Goal: Use online tool/utility: Utilize a website feature to perform a specific function

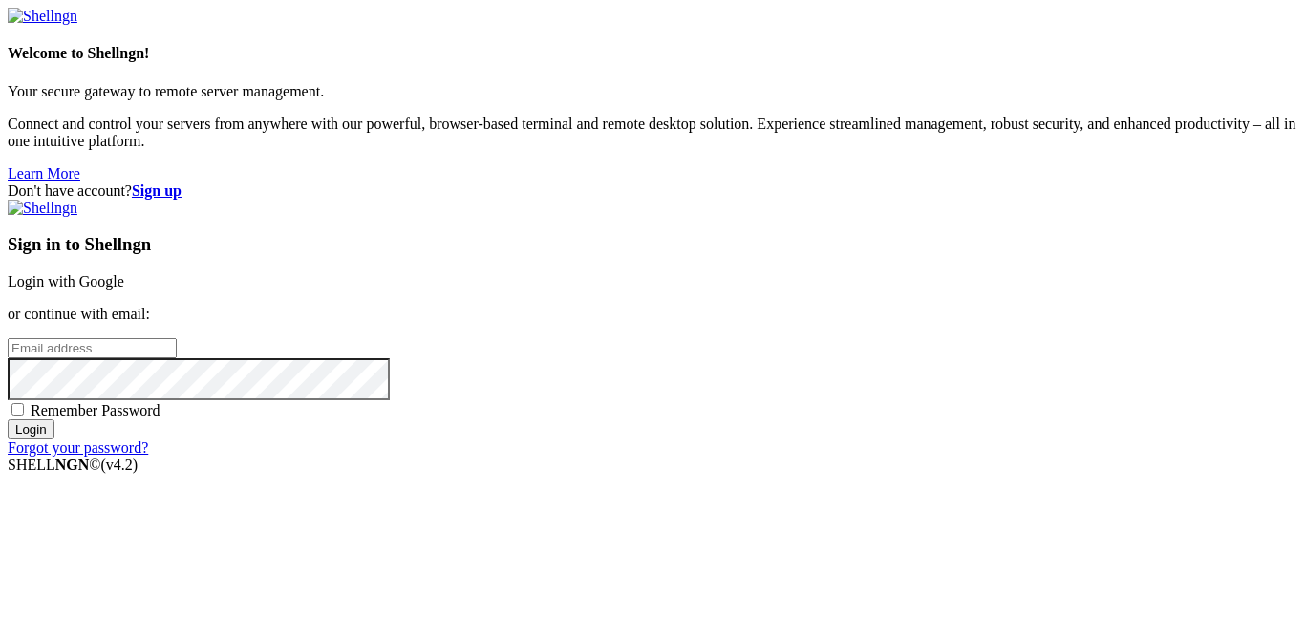
click at [177, 338] on input "email" at bounding box center [92, 348] width 169 height 20
paste input "[EMAIL_ADDRESS][DOMAIN_NAME]"
type input "[EMAIL_ADDRESS][DOMAIN_NAME]"
click at [8, 420] on input "Login" at bounding box center [31, 430] width 47 height 20
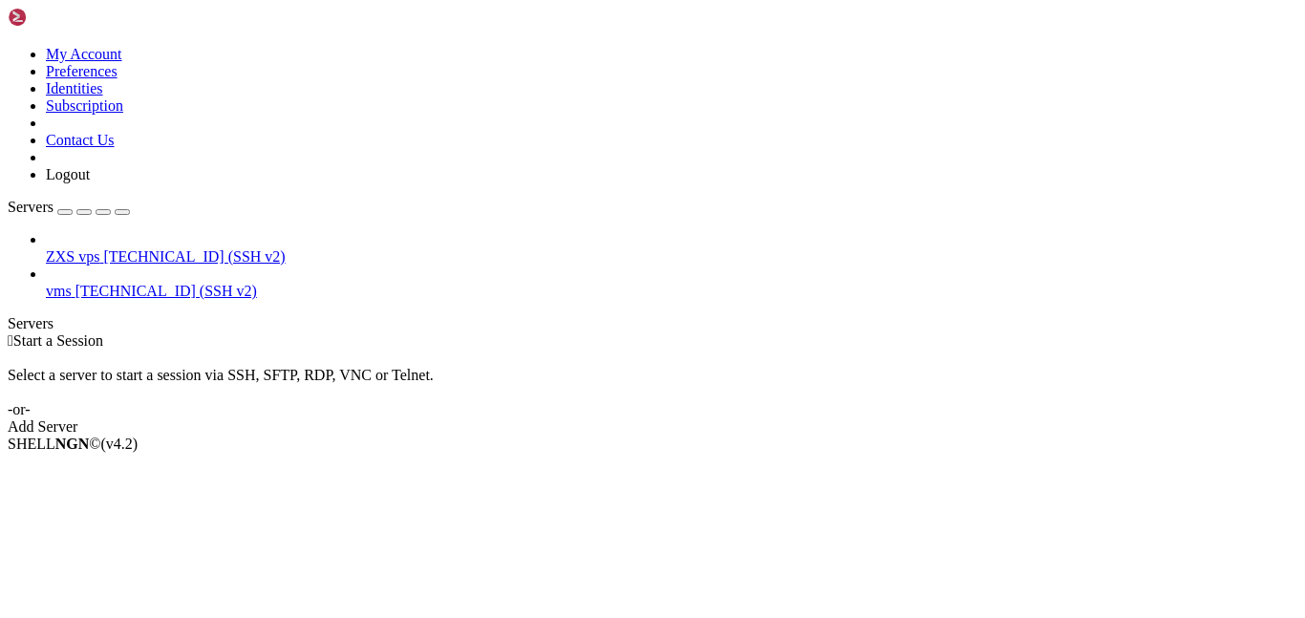
click at [164, 283] on span "[TECHNICAL_ID] (SSH v2)" at bounding box center [166, 291] width 182 height 16
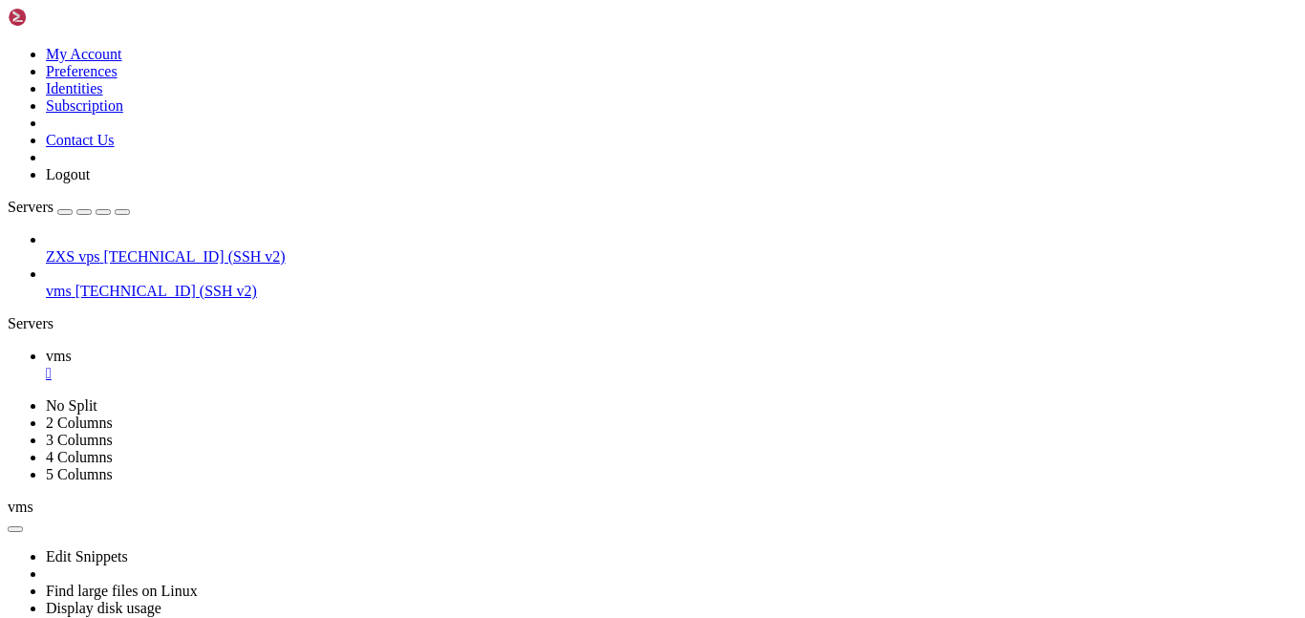
scroll to position [2, 0]
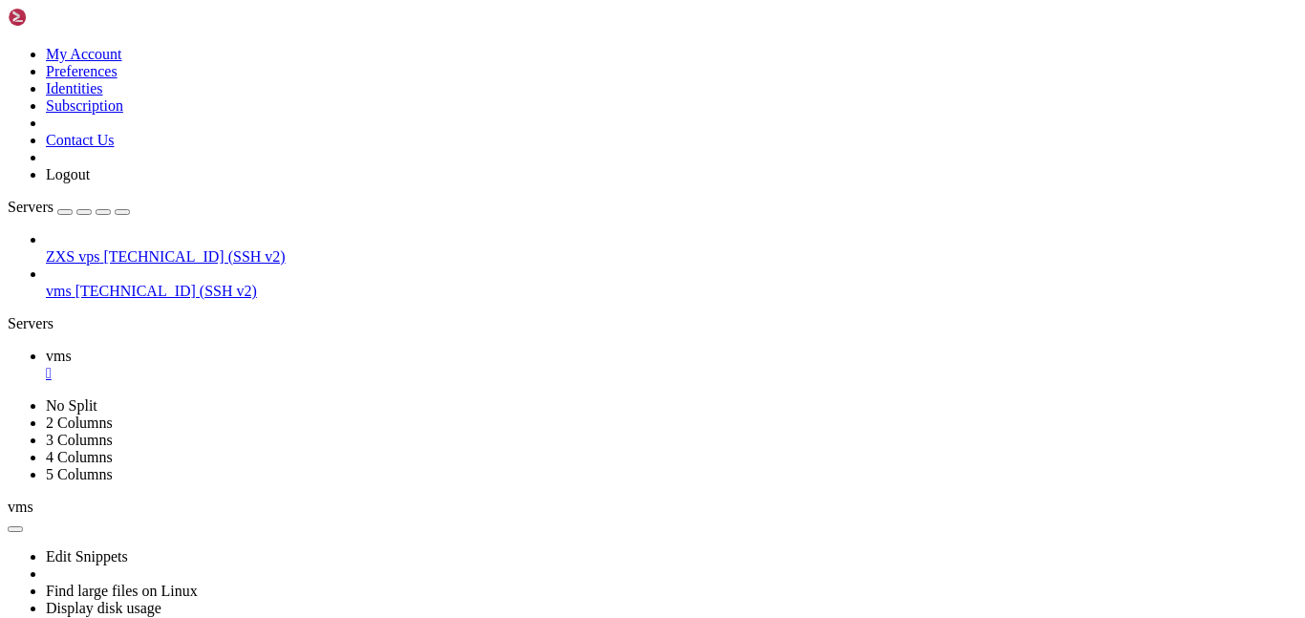
scroll to position [310, 0]
drag, startPoint x: 431, startPoint y: 1153, endPoint x: 17, endPoint y: 1153, distance: 413.8
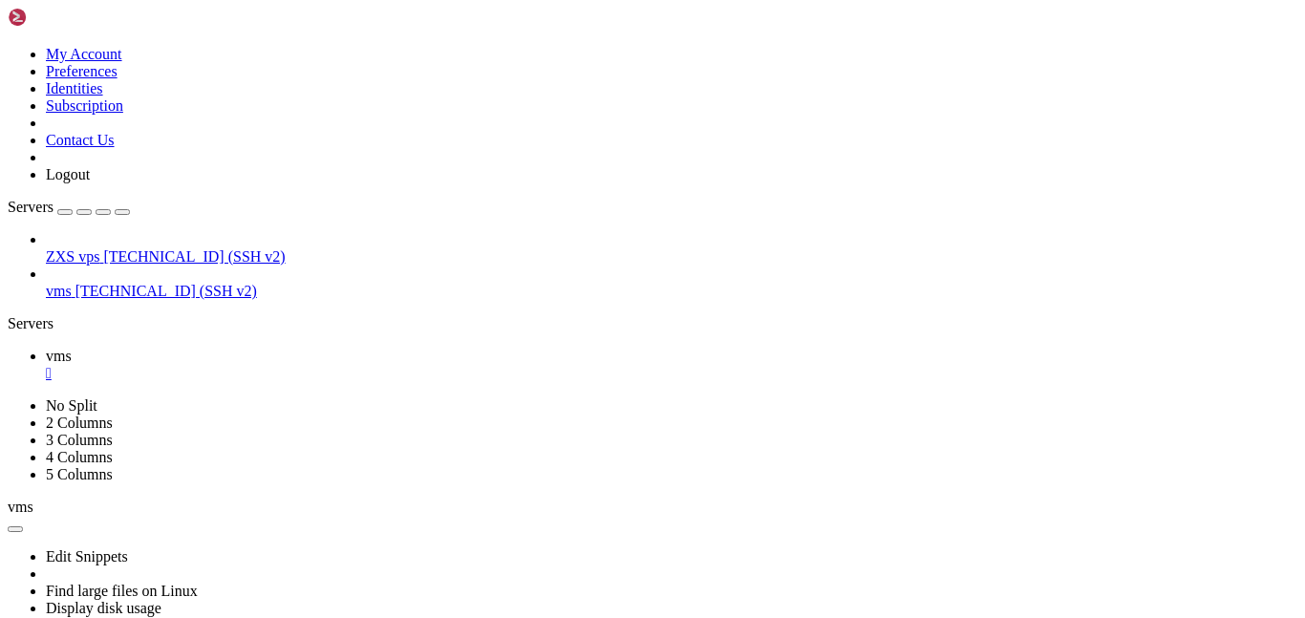
drag, startPoint x: 765, startPoint y: 1150, endPoint x: 18, endPoint y: 1135, distance: 746.5
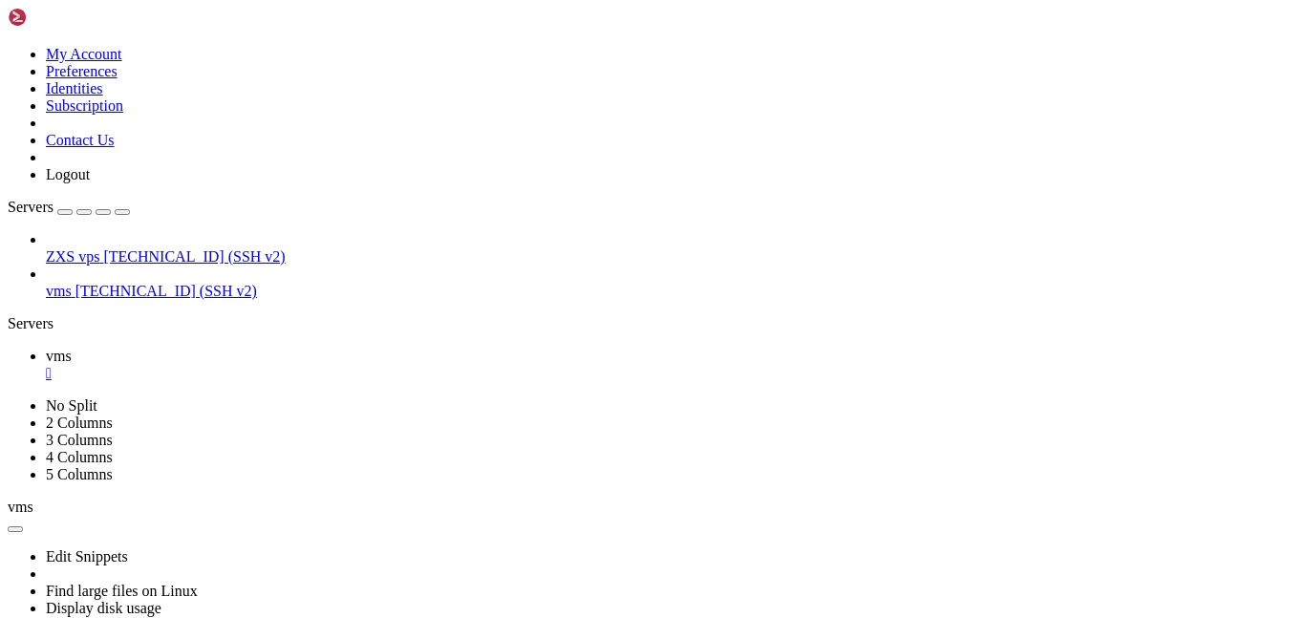
scroll to position [1428, 0]
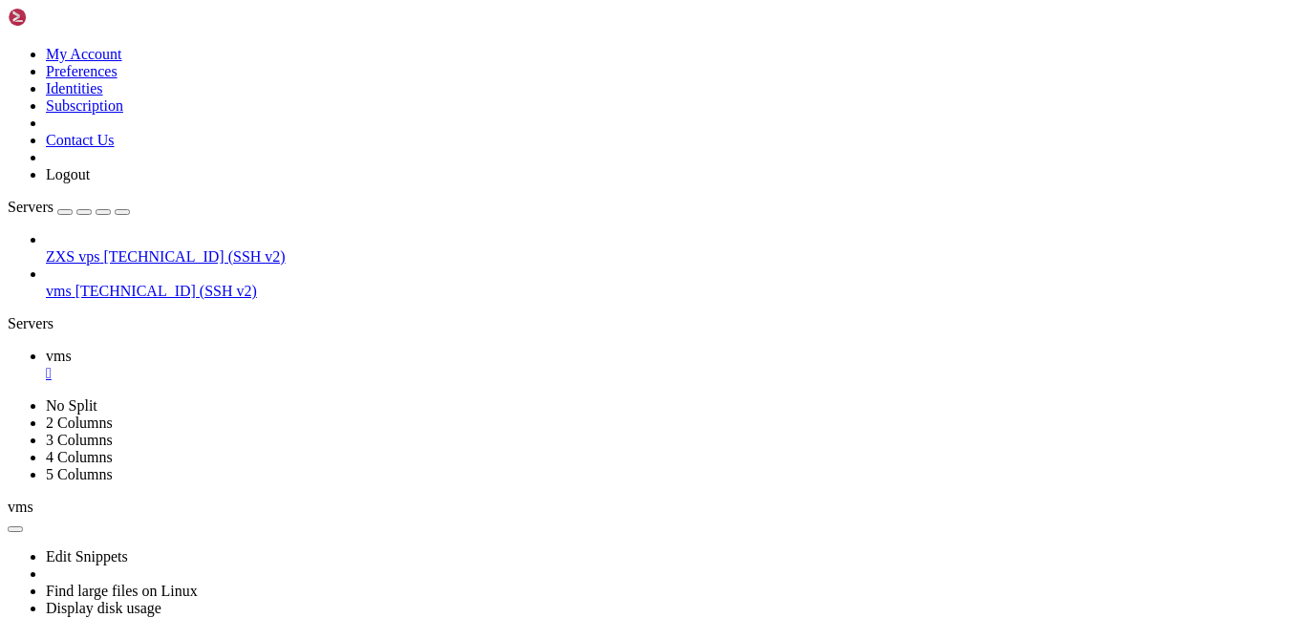
drag, startPoint x: 195, startPoint y: 1152, endPoint x: 500, endPoint y: 1146, distance: 304.9
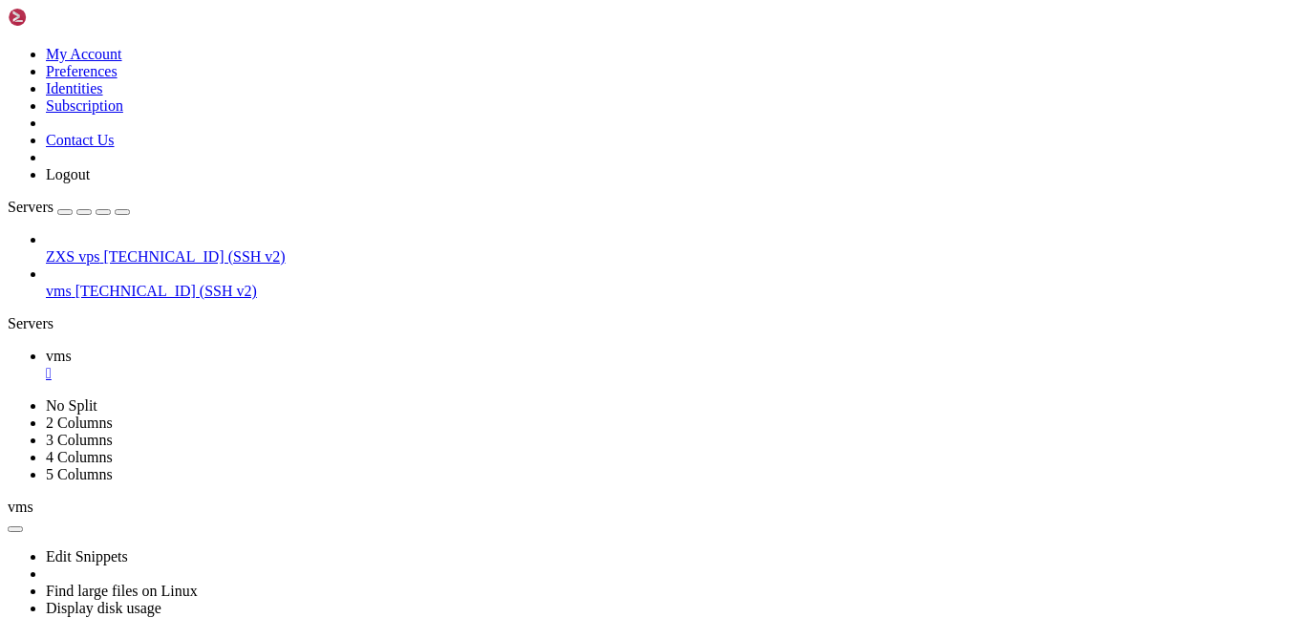
scroll to position [1892, 0]
